Goal: Use online tool/utility: Utilize a website feature to perform a specific function

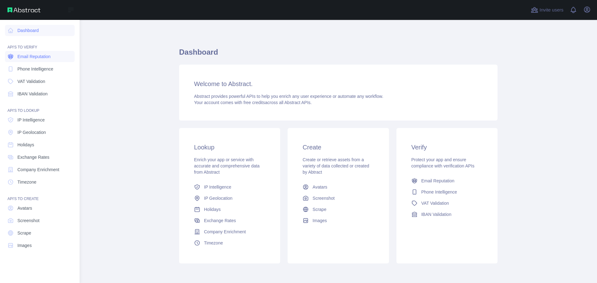
click at [33, 57] on span "Email Reputation" at bounding box center [33, 56] width 33 height 6
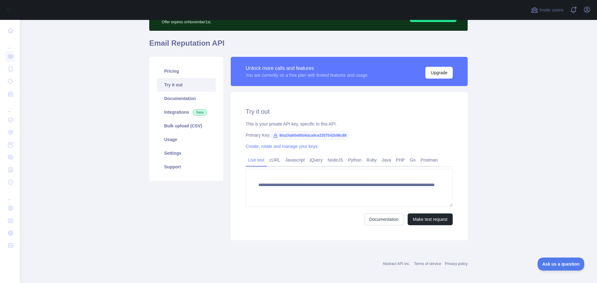
scroll to position [41, 0]
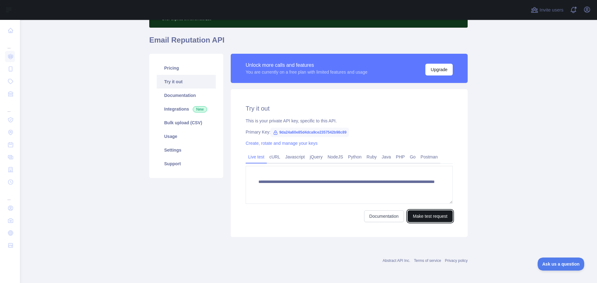
click at [428, 218] on button "Make test request" at bounding box center [430, 217] width 45 height 12
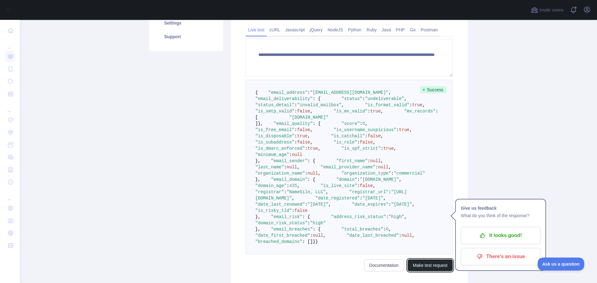
scroll to position [161, 0]
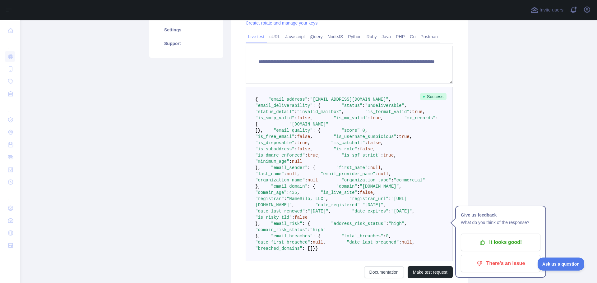
click at [286, 139] on span ""is_free_email"" at bounding box center [274, 136] width 39 height 5
copy span "is_free_email"
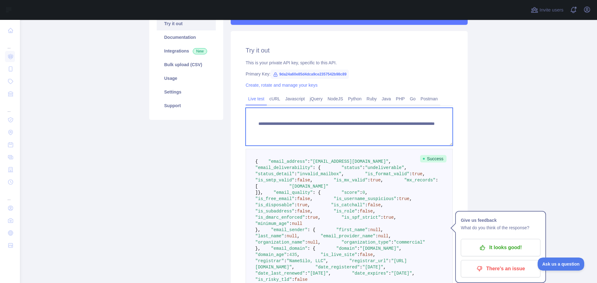
drag, startPoint x: 364, startPoint y: 131, endPoint x: 411, endPoint y: 129, distance: 46.4
click at [411, 129] on textarea "**********" at bounding box center [349, 127] width 207 height 38
drag, startPoint x: 364, startPoint y: 132, endPoint x: 418, endPoint y: 130, distance: 54.2
click at [418, 130] on textarea "**********" at bounding box center [349, 127] width 207 height 38
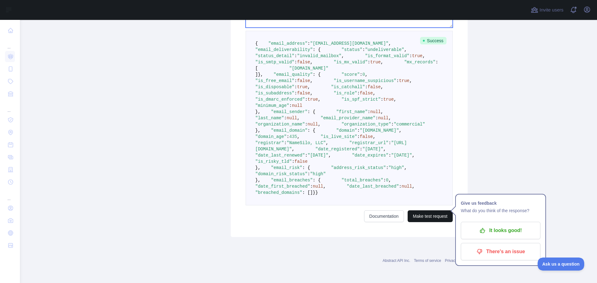
type textarea "**********"
click at [430, 219] on button "Make test request" at bounding box center [430, 217] width 45 height 12
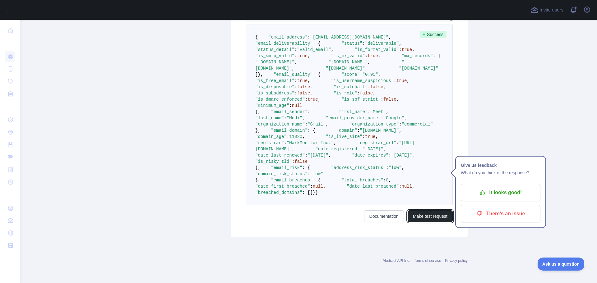
scroll to position [267, 0]
click at [286, 83] on span ""is_free_email"" at bounding box center [274, 80] width 39 height 5
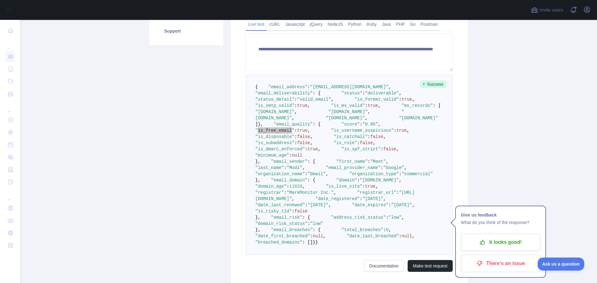
scroll to position [142, 0]
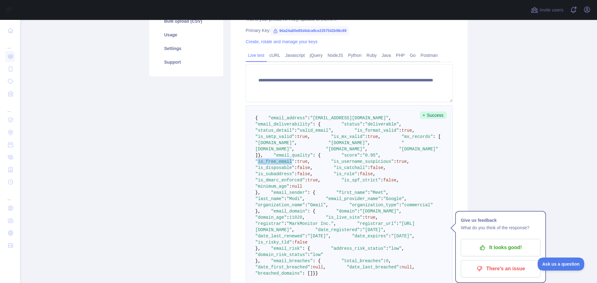
click at [288, 164] on span ""is_free_email"" at bounding box center [274, 161] width 39 height 5
